Goal: Task Accomplishment & Management: Complete application form

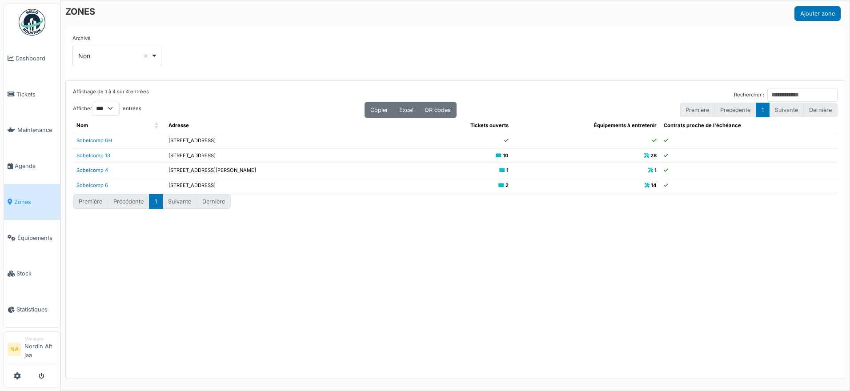
select select "***"
click at [31, 85] on link "Tickets" at bounding box center [32, 94] width 56 height 36
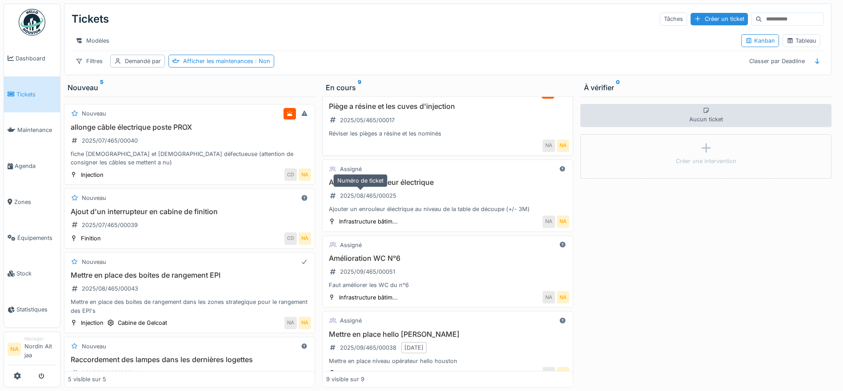
scroll to position [423, 0]
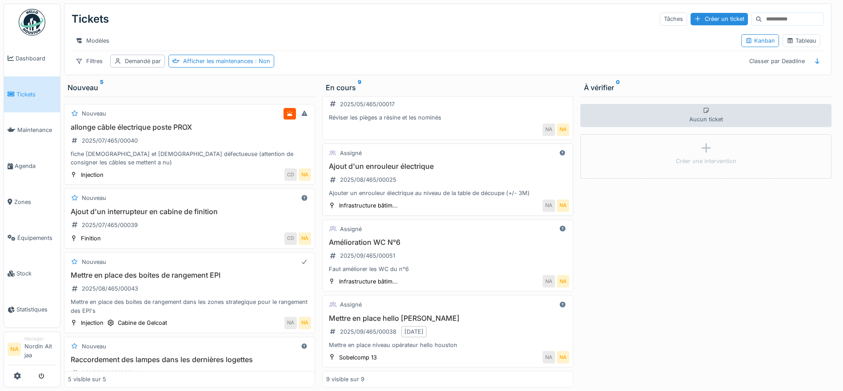
click at [411, 182] on div "Ajout d'un enrouleur électrique 2025/08/465/00025 Ajouter un enrouleur électriq…" at bounding box center [447, 180] width 243 height 36
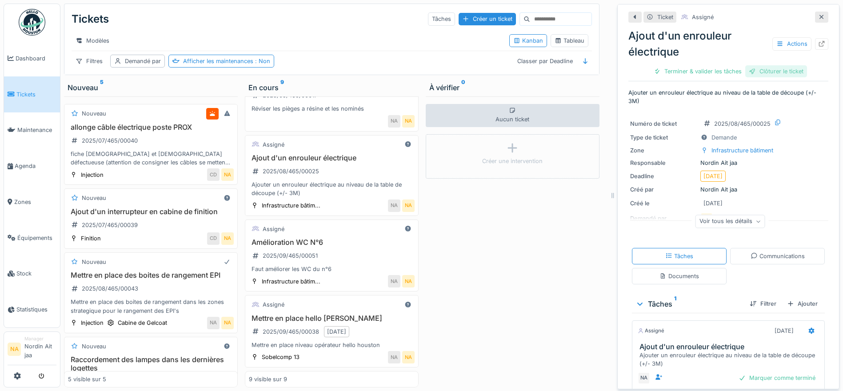
click at [766, 71] on div "Clôturer le ticket" at bounding box center [776, 71] width 62 height 12
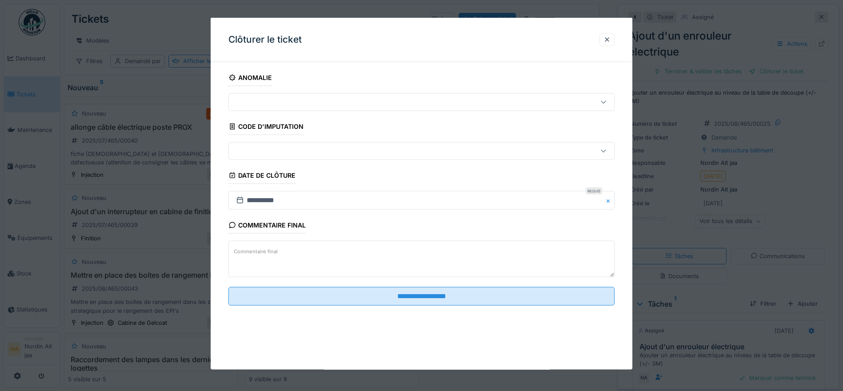
click at [395, 244] on textarea "Commentaire final" at bounding box center [421, 259] width 386 height 36
type textarea "*"
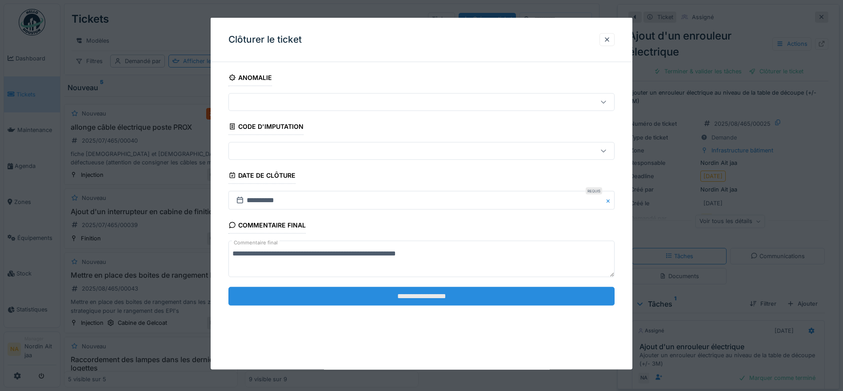
type textarea "**********"
click at [423, 294] on input "**********" at bounding box center [421, 296] width 386 height 19
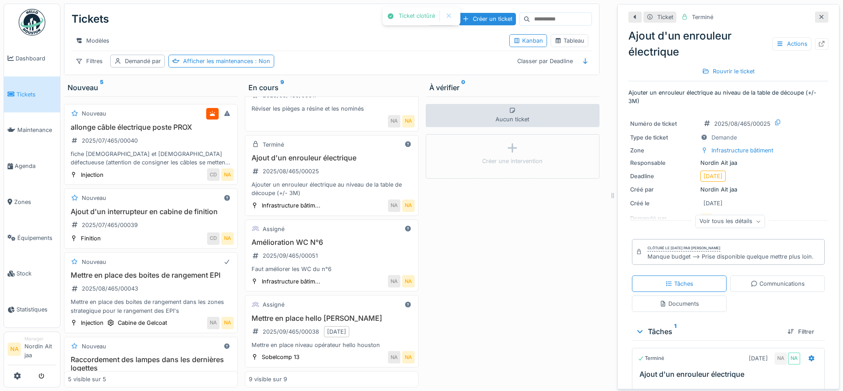
click at [819, 16] on icon at bounding box center [821, 17] width 4 height 4
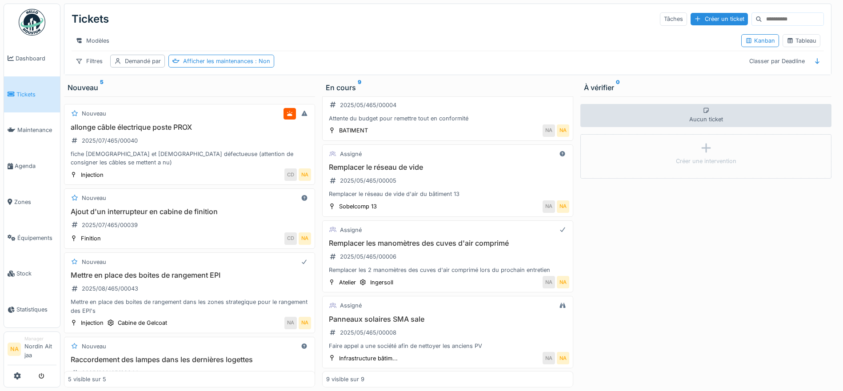
scroll to position [67, 0]
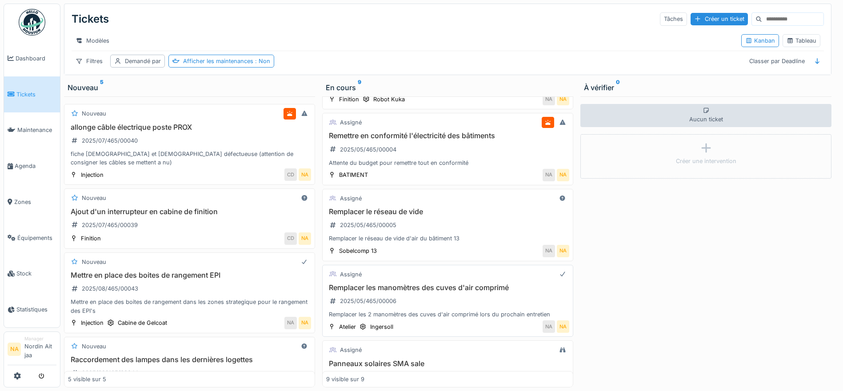
click at [436, 293] on div "Remplacer les manomètres des cuves d'air comprimé 2025/05/465/00006 Remplacer l…" at bounding box center [447, 301] width 243 height 36
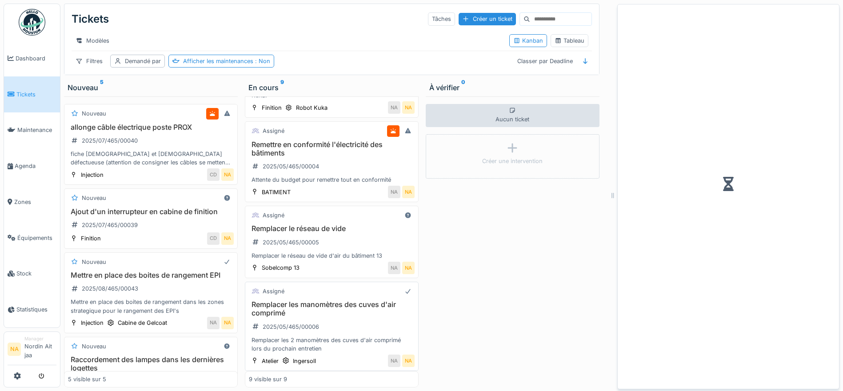
scroll to position [76, 0]
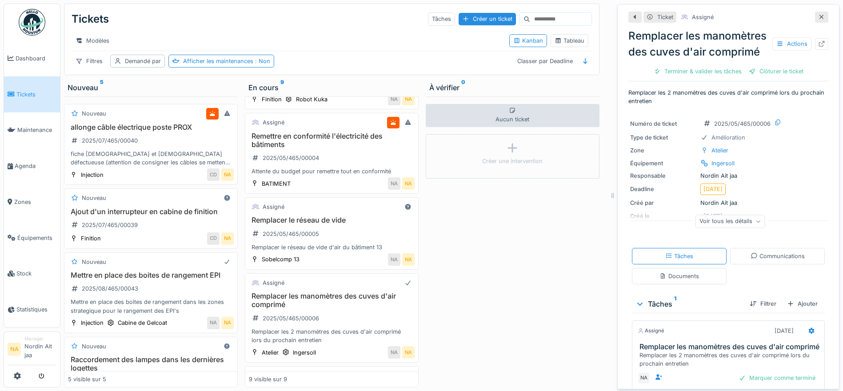
click at [733, 228] on div "Voir tous les détails" at bounding box center [730, 221] width 70 height 13
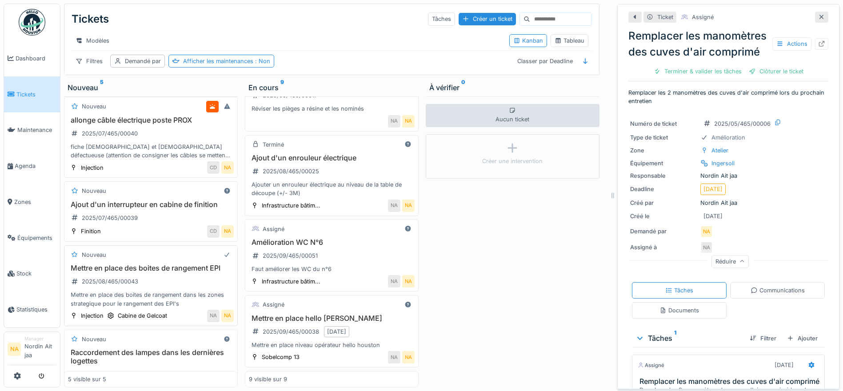
scroll to position [0, 0]
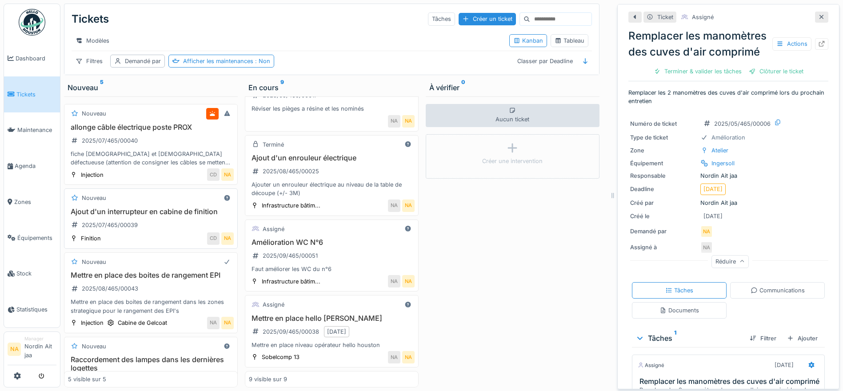
click at [180, 215] on h3 "Ajout d'un interrupteur en cabine de finition" at bounding box center [151, 211] width 166 height 8
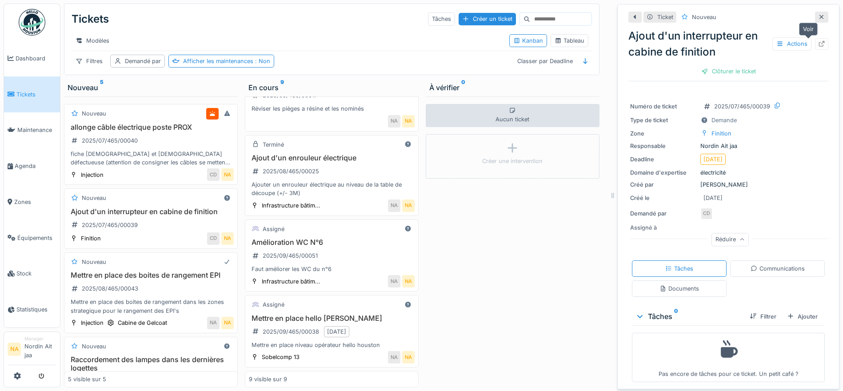
click at [818, 41] on icon at bounding box center [821, 44] width 7 height 6
